Goal: Transaction & Acquisition: Obtain resource

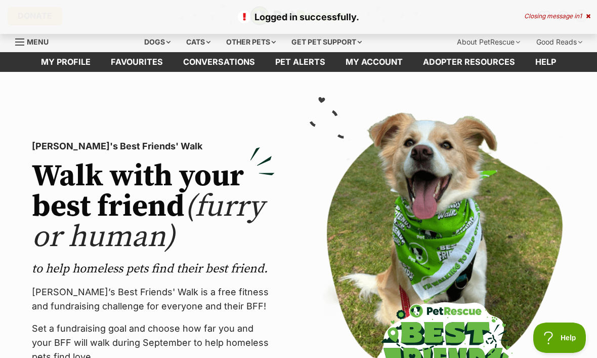
click at [155, 40] on div "Dogs" at bounding box center [157, 42] width 40 height 20
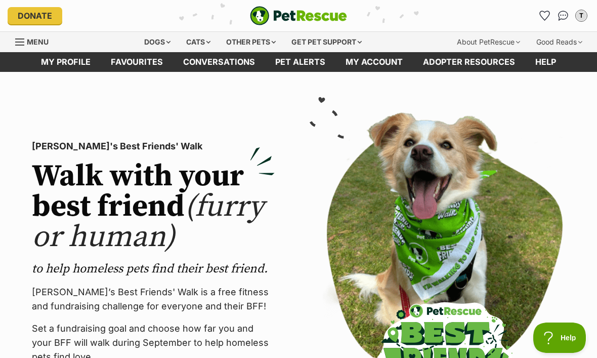
click at [149, 39] on div "Dogs" at bounding box center [157, 42] width 40 height 20
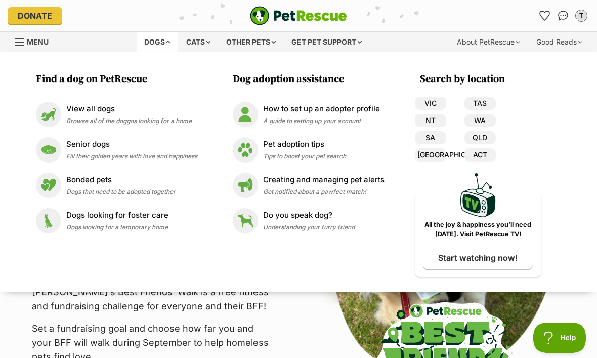
click at [94, 112] on p "View all dogs" at bounding box center [128, 109] width 125 height 12
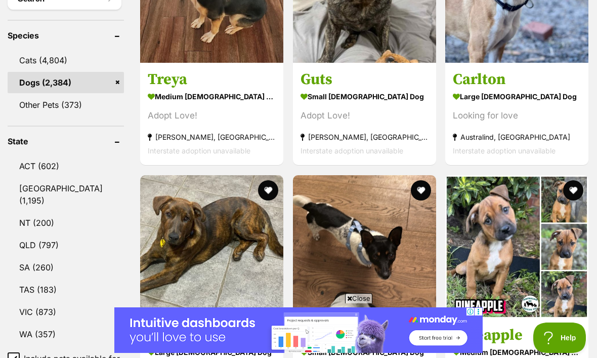
click at [47, 178] on link "NSW (1,195)" at bounding box center [66, 194] width 116 height 33
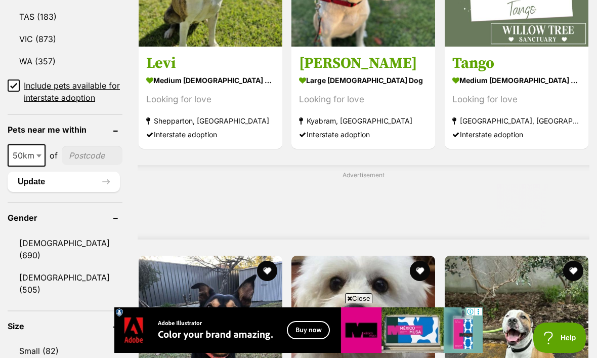
click at [40, 340] on link "Small (82)" at bounding box center [65, 350] width 115 height 21
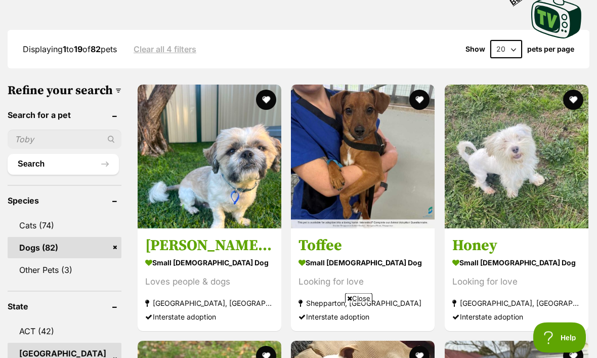
scroll to position [271, 0]
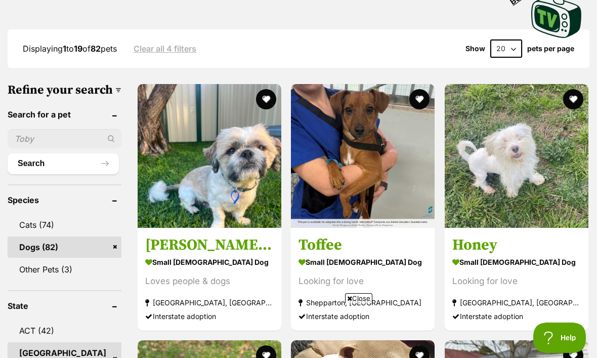
click at [183, 254] on strong "small [DEMOGRAPHIC_DATA] Dog" at bounding box center [209, 261] width 128 height 15
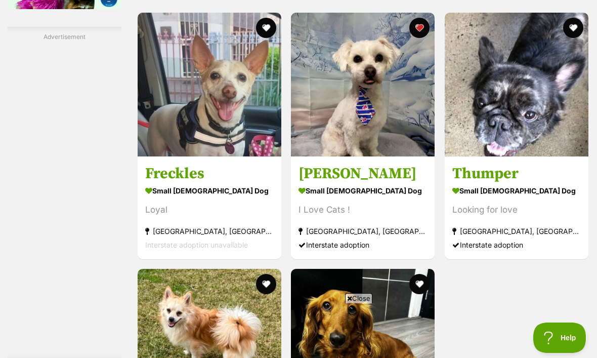
scroll to position [0, 0]
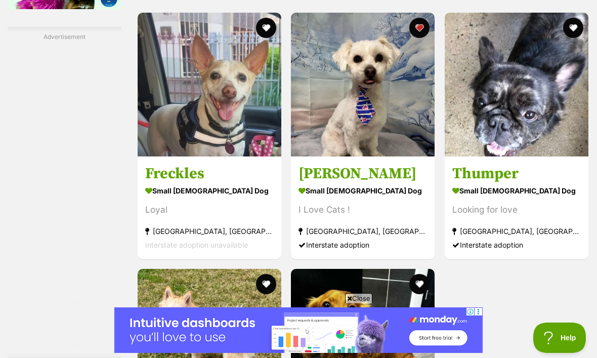
click at [327, 198] on strong "small [DEMOGRAPHIC_DATA] Dog" at bounding box center [362, 190] width 128 height 15
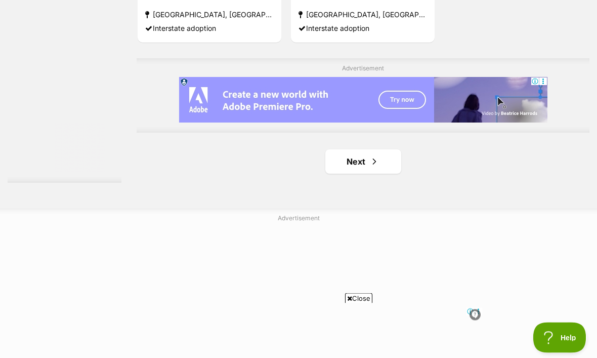
scroll to position [2284, 0]
click at [369, 168] on span "Next page" at bounding box center [374, 162] width 10 height 12
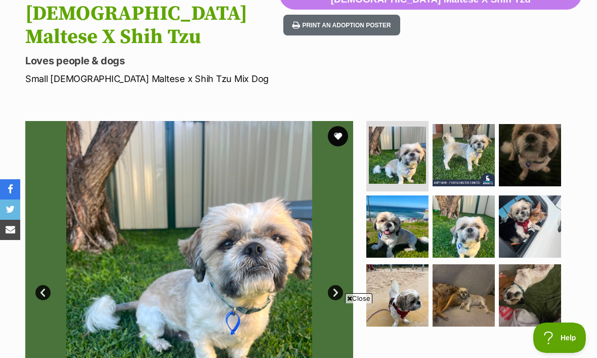
scroll to position [145, 0]
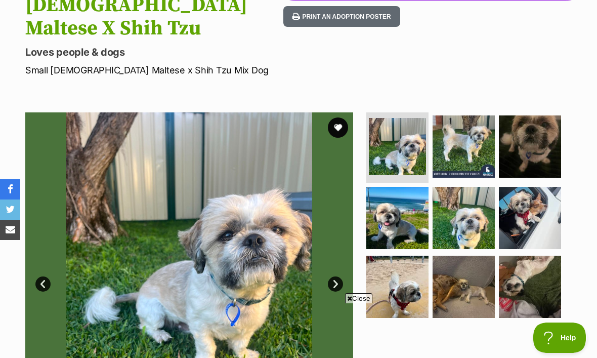
click at [334, 276] on link "Next" at bounding box center [335, 283] width 15 height 15
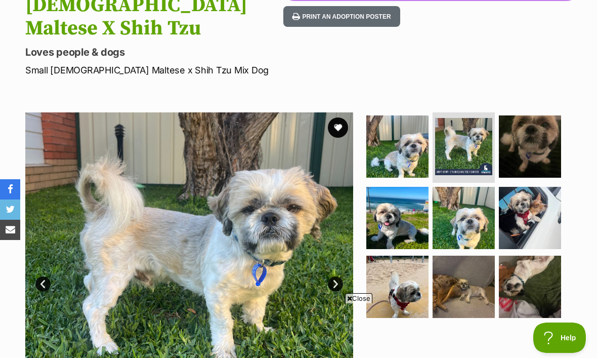
click at [336, 276] on link "Next" at bounding box center [335, 283] width 15 height 15
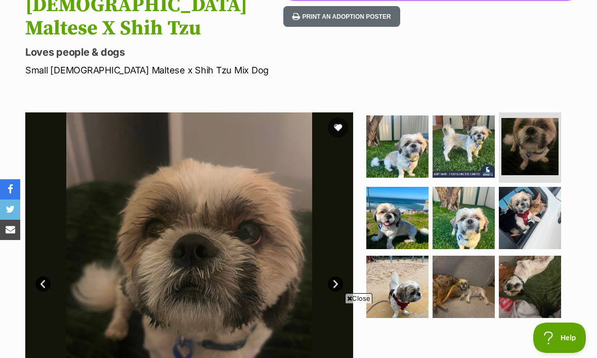
click at [343, 256] on img at bounding box center [189, 276] width 328 height 328
click at [332, 276] on link "Next" at bounding box center [335, 283] width 15 height 15
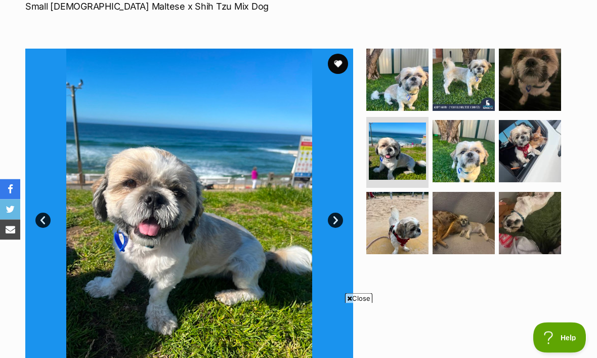
scroll to position [208, 0]
click at [331, 212] on link "Next" at bounding box center [335, 219] width 15 height 15
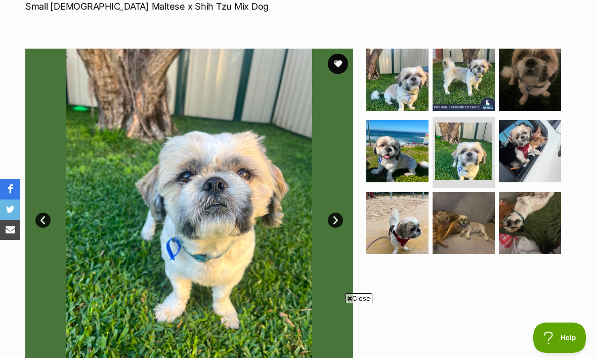
click at [335, 212] on link "Next" at bounding box center [335, 219] width 15 height 15
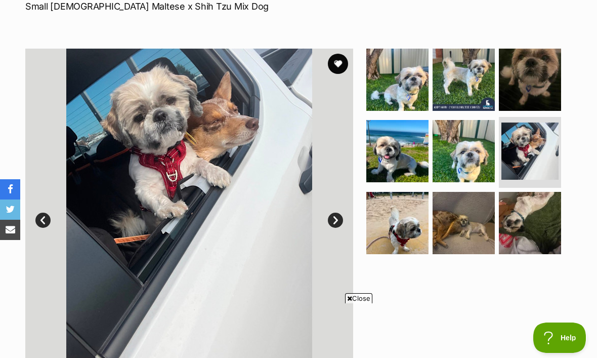
click at [328, 212] on link "Next" at bounding box center [335, 219] width 15 height 15
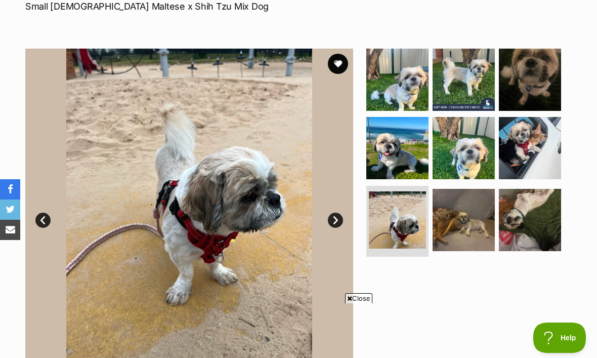
click at [334, 212] on link "Next" at bounding box center [335, 219] width 15 height 15
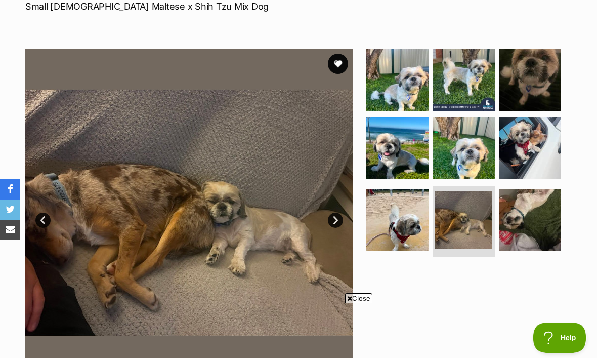
click at [330, 212] on link "Next" at bounding box center [335, 219] width 15 height 15
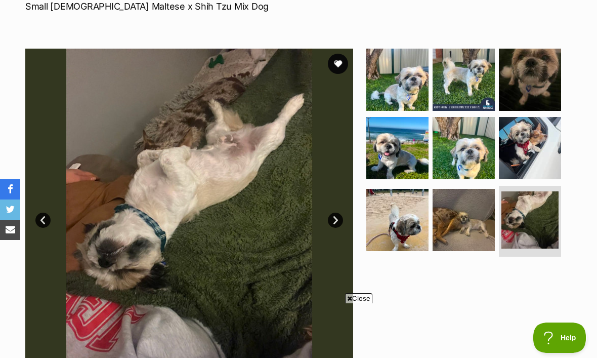
click at [330, 212] on link "Next" at bounding box center [335, 219] width 15 height 15
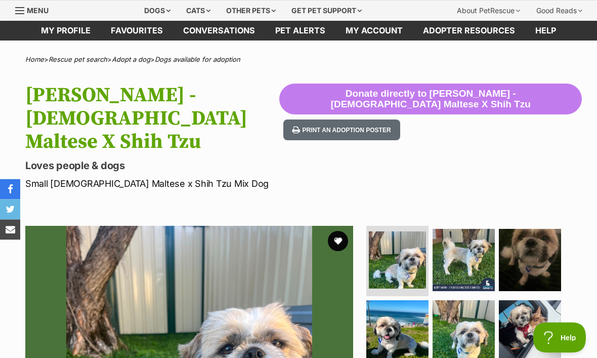
scroll to position [0, 0]
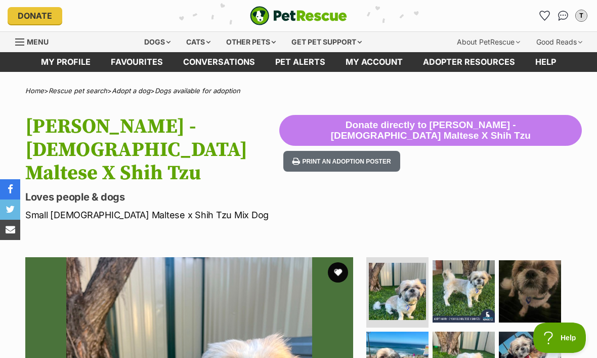
click at [335, 262] on button "favourite" at bounding box center [338, 272] width 20 height 20
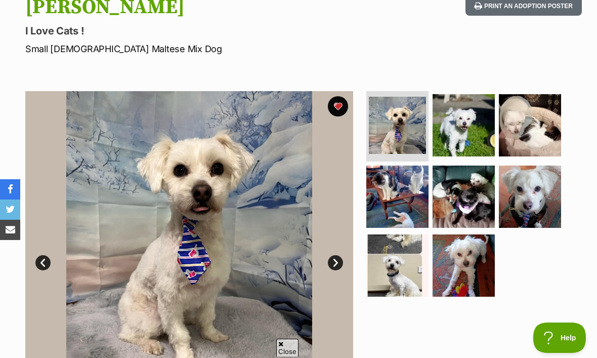
scroll to position [118, 0]
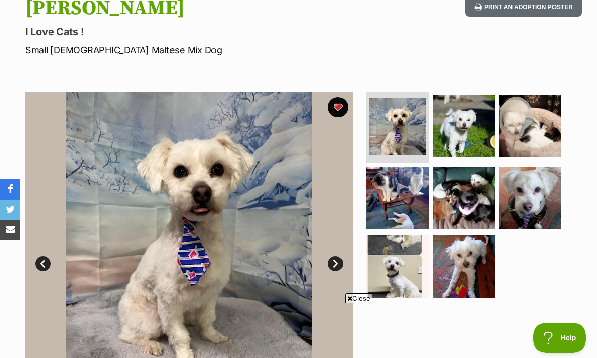
click at [330, 261] on link "Next" at bounding box center [335, 263] width 15 height 15
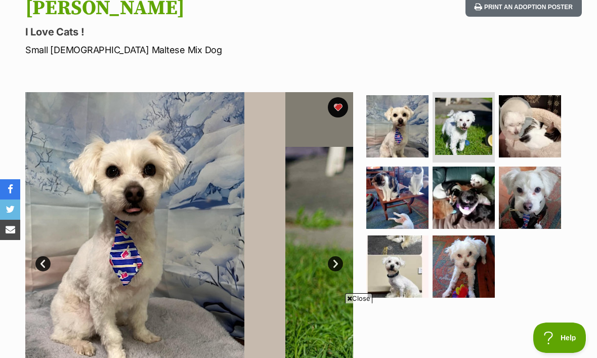
scroll to position [0, 0]
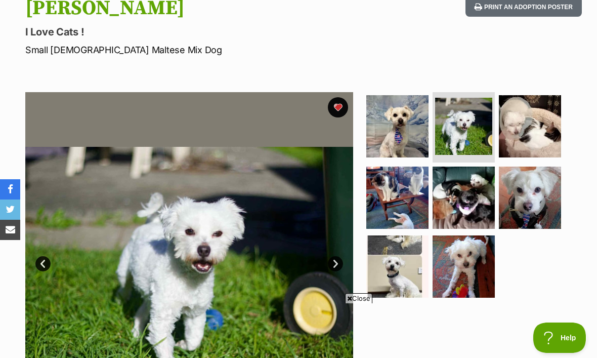
click at [335, 262] on link "Next" at bounding box center [335, 263] width 15 height 15
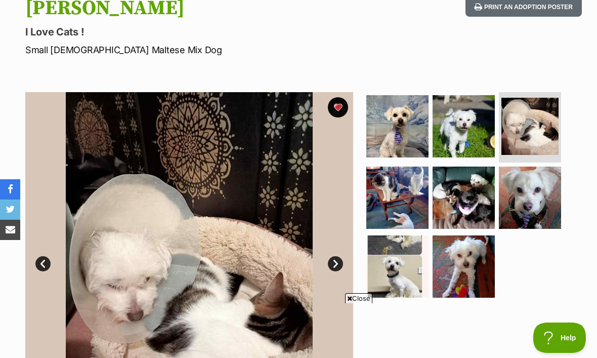
click at [337, 259] on link "Next" at bounding box center [335, 263] width 15 height 15
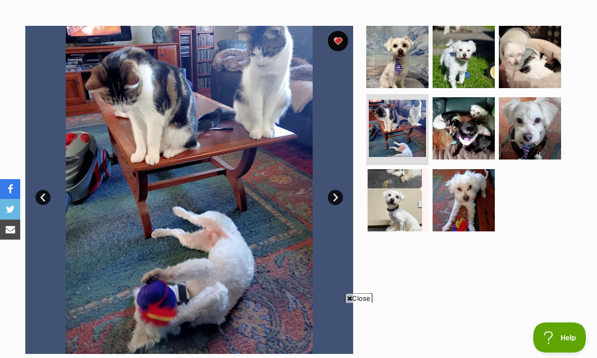
click at [335, 199] on link "Next" at bounding box center [335, 197] width 15 height 15
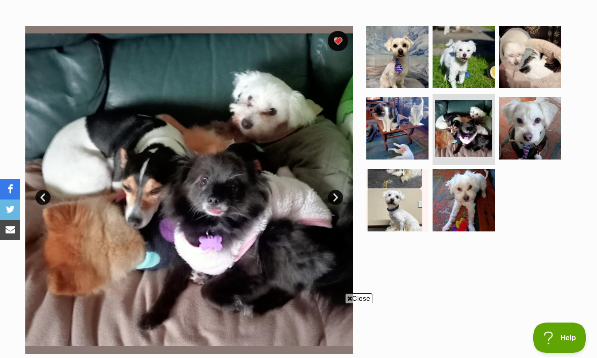
click at [338, 190] on link "Next" at bounding box center [335, 197] width 15 height 15
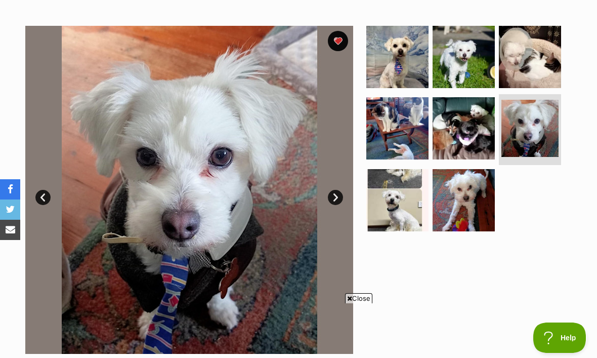
click at [337, 197] on link "Next" at bounding box center [335, 197] width 15 height 15
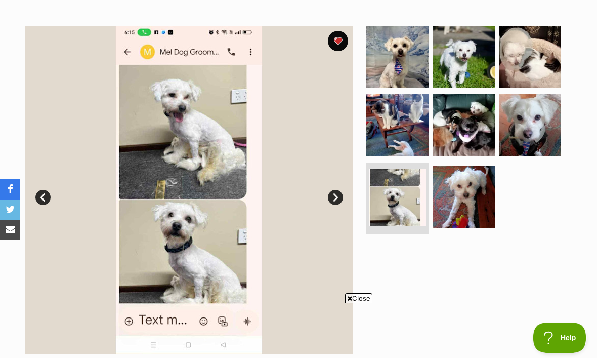
click at [337, 196] on link "Next" at bounding box center [335, 197] width 15 height 15
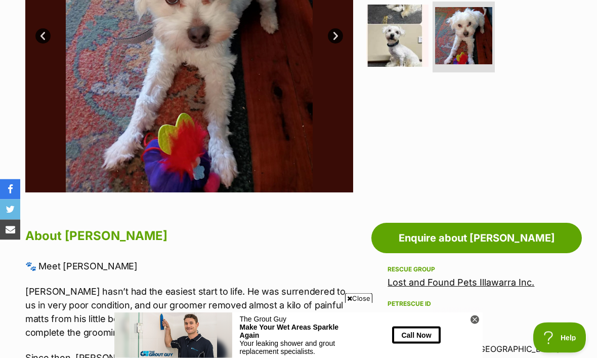
scroll to position [354, 0]
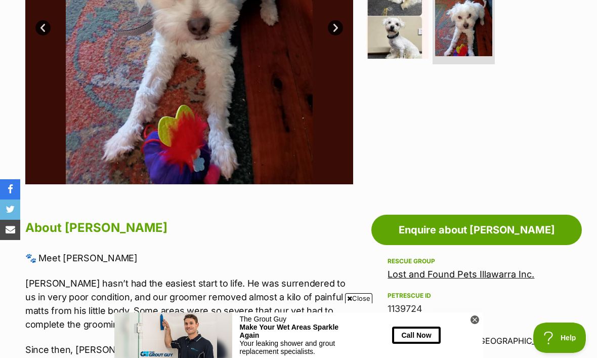
click at [472, 324] on icon at bounding box center [474, 319] width 9 height 9
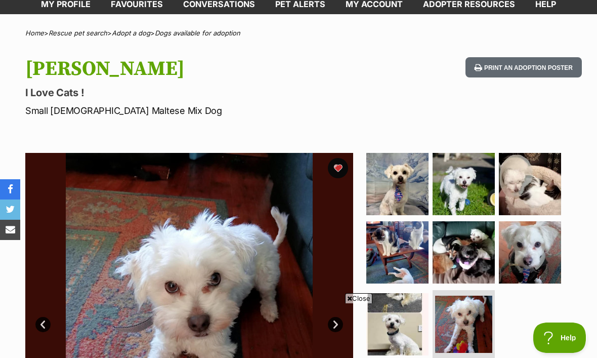
scroll to position [55, 0]
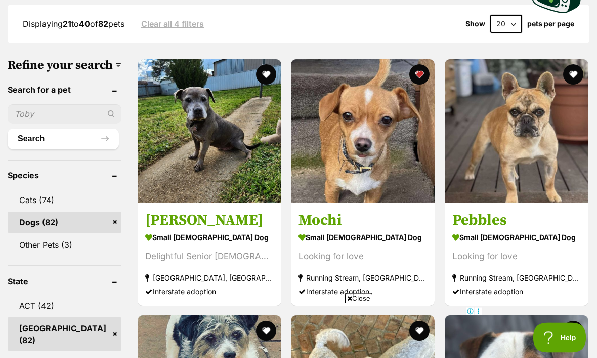
scroll to position [295, 0]
click at [333, 230] on strong "small [DEMOGRAPHIC_DATA] Dog" at bounding box center [362, 237] width 128 height 15
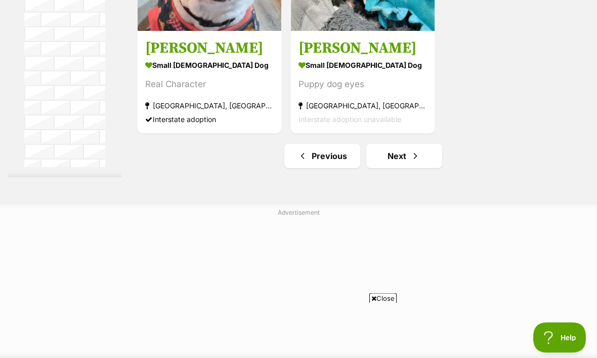
scroll to position [2276, 0]
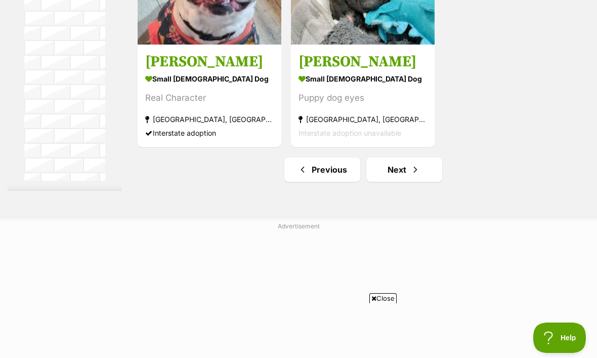
click at [394, 182] on link "Next" at bounding box center [404, 169] width 76 height 24
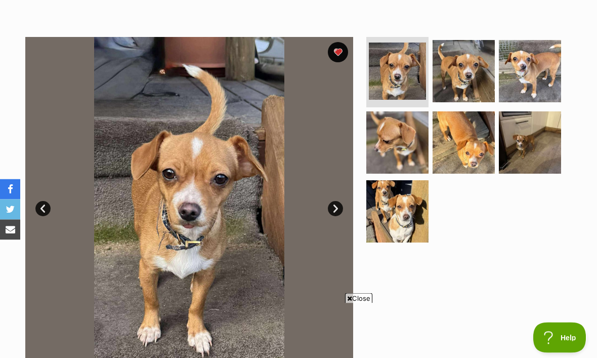
click at [330, 208] on link "Next" at bounding box center [335, 208] width 15 height 15
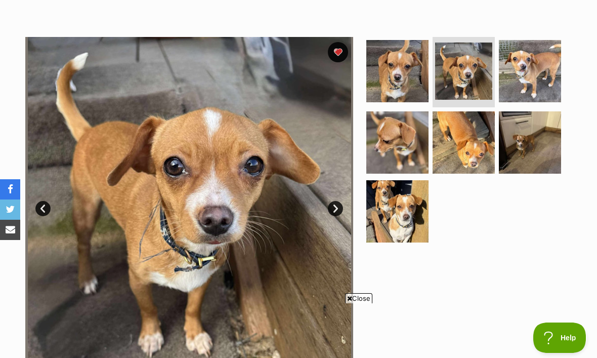
click at [335, 214] on link "Next" at bounding box center [335, 208] width 15 height 15
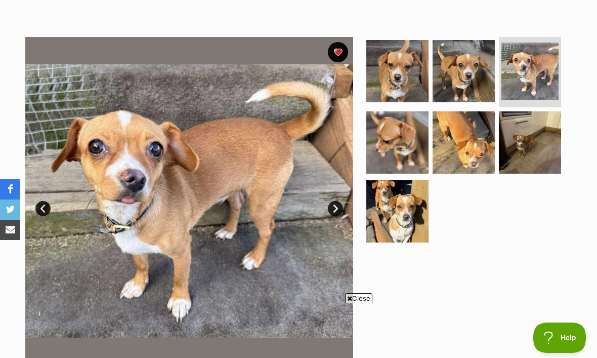
scroll to position [0, 0]
click at [336, 210] on link "Next" at bounding box center [335, 208] width 15 height 15
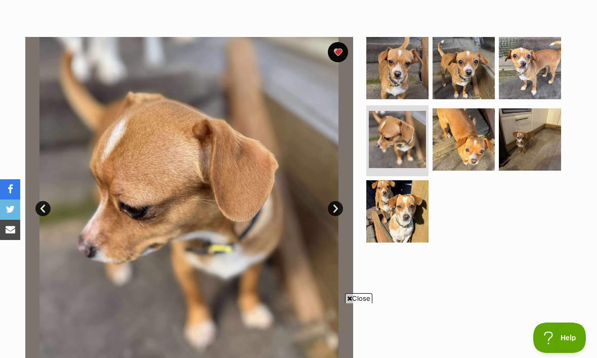
click at [339, 211] on link "Next" at bounding box center [335, 208] width 15 height 15
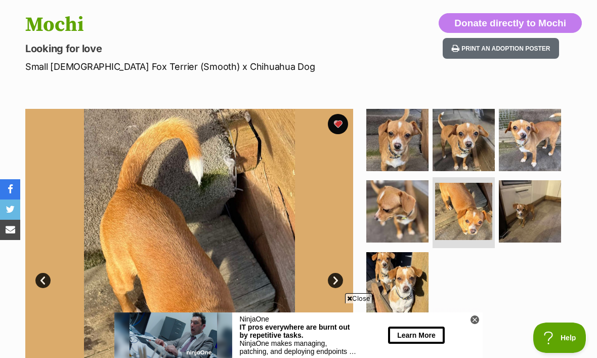
scroll to position [69, 0]
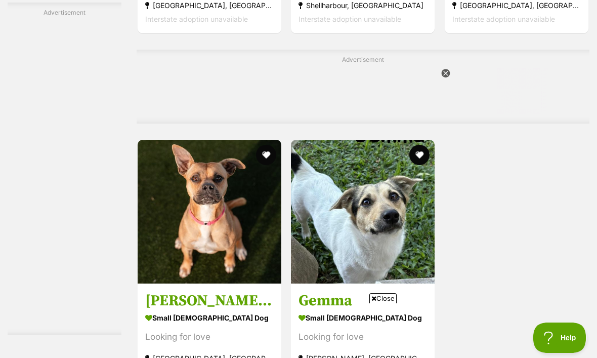
scroll to position [2130, 0]
